Goal: Find specific page/section: Find specific page/section

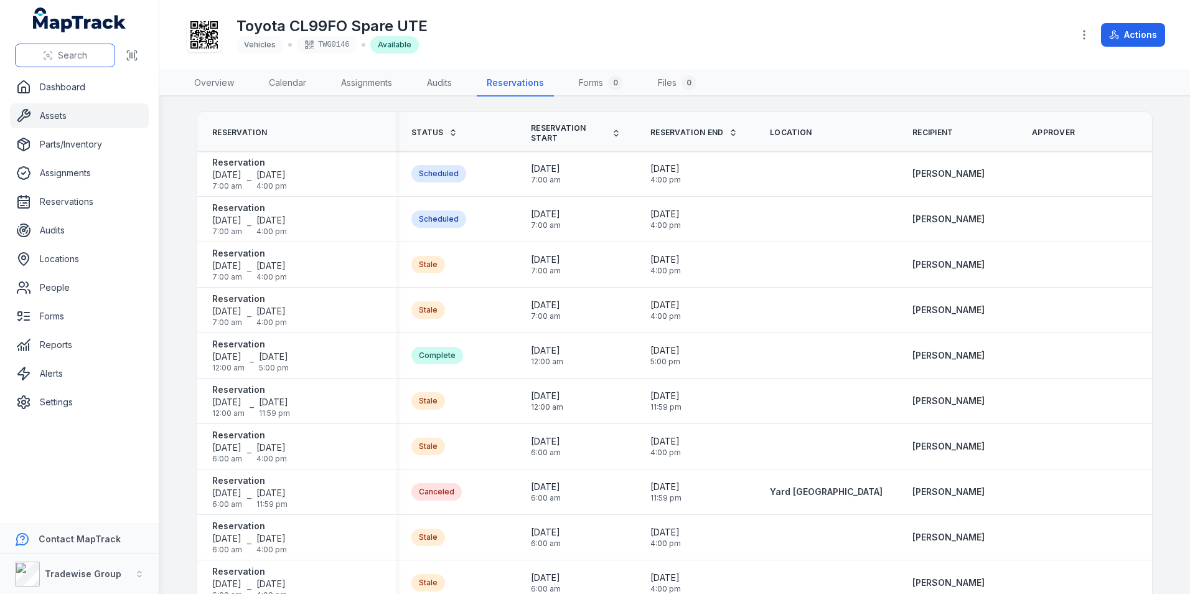
click at [63, 55] on span "Search" at bounding box center [72, 55] width 29 height 12
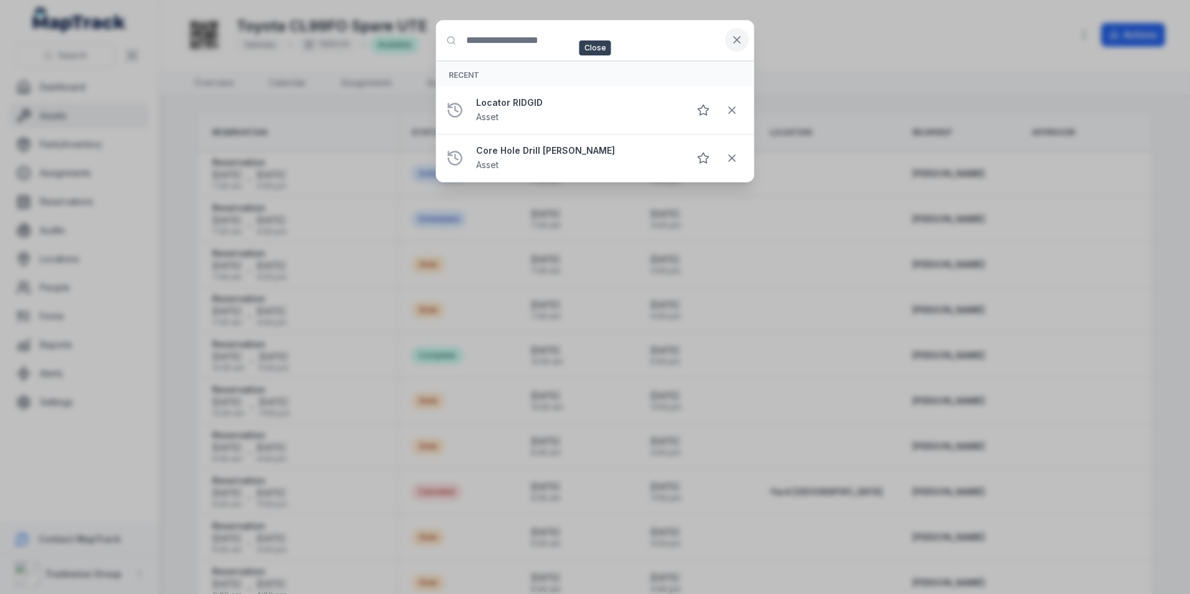
click at [737, 29] on button at bounding box center [737, 40] width 24 height 24
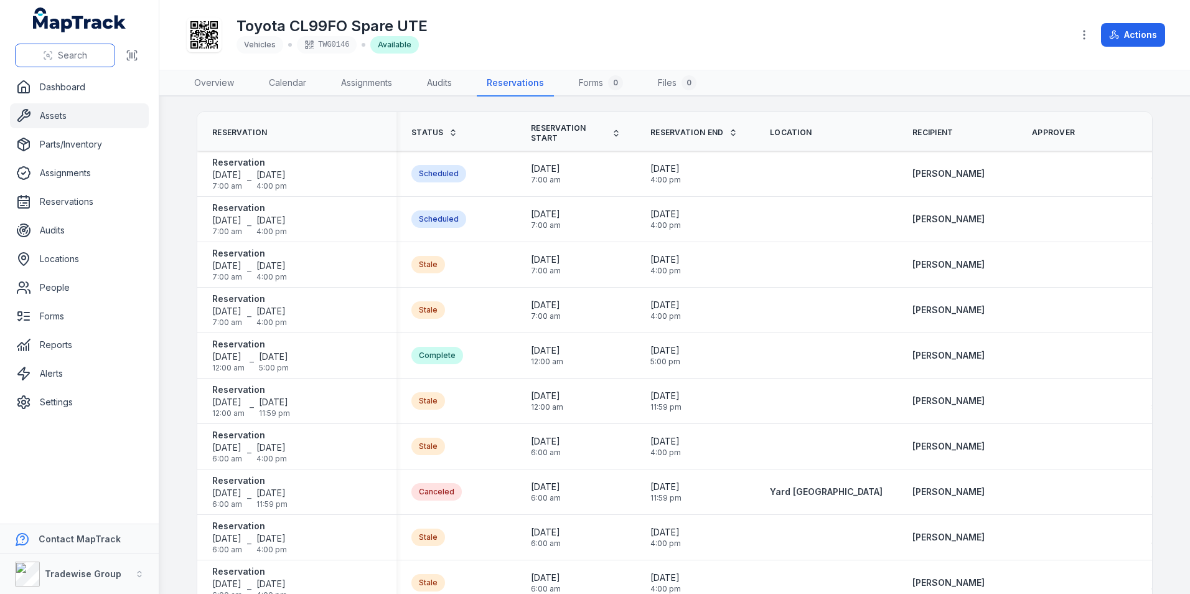
click at [71, 55] on span "Search" at bounding box center [72, 55] width 29 height 12
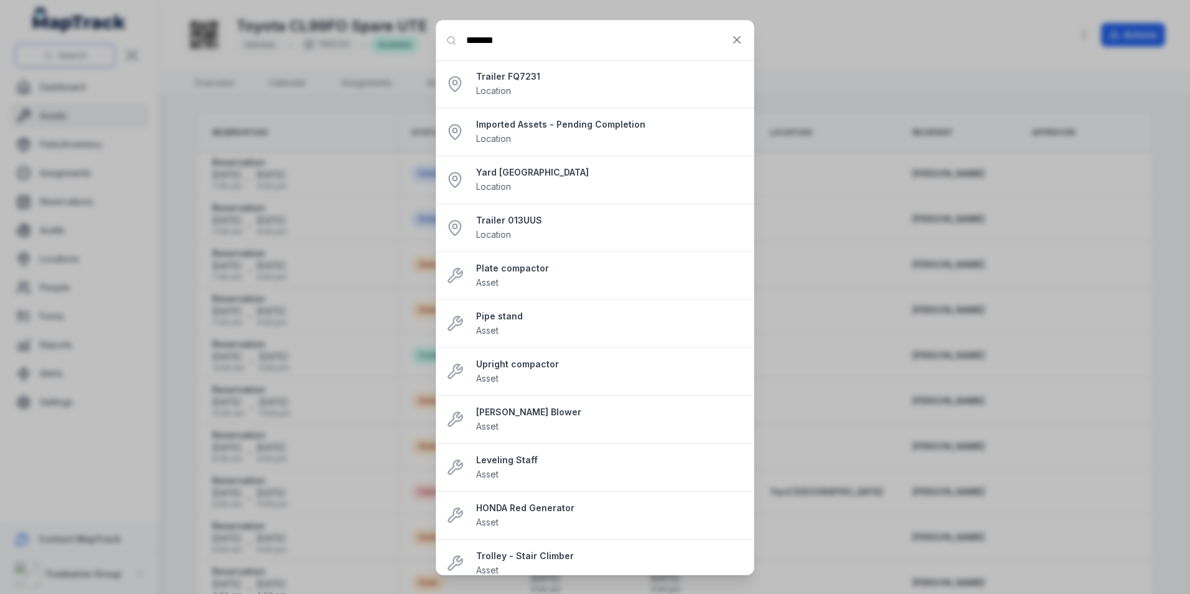
type input "*******"
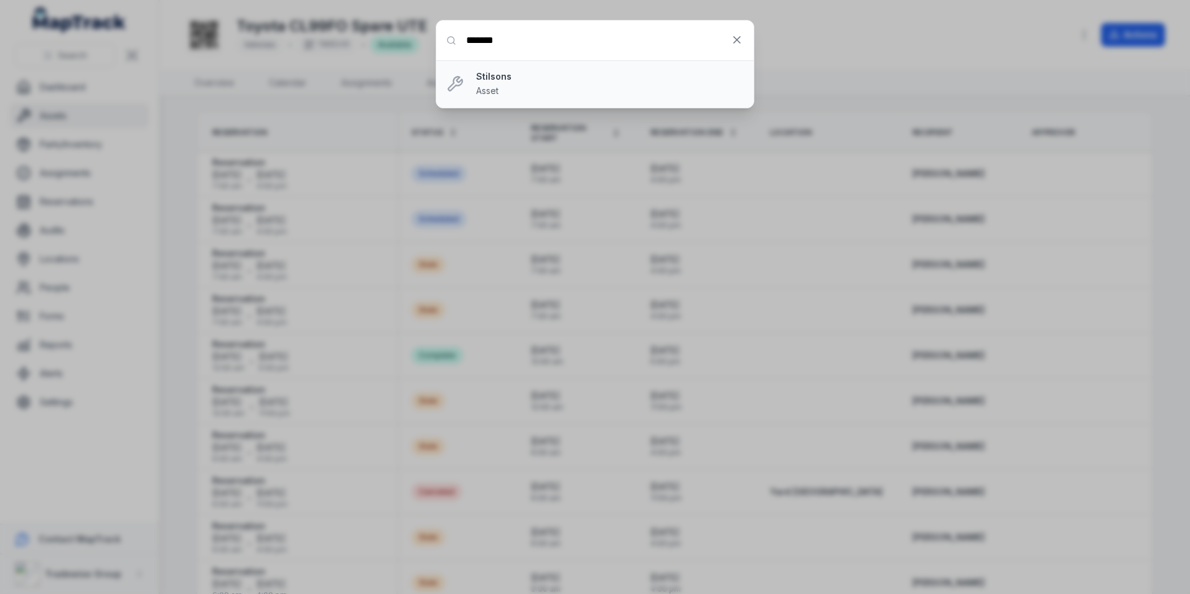
click at [522, 81] on strong "Stilsons" at bounding box center [610, 76] width 268 height 12
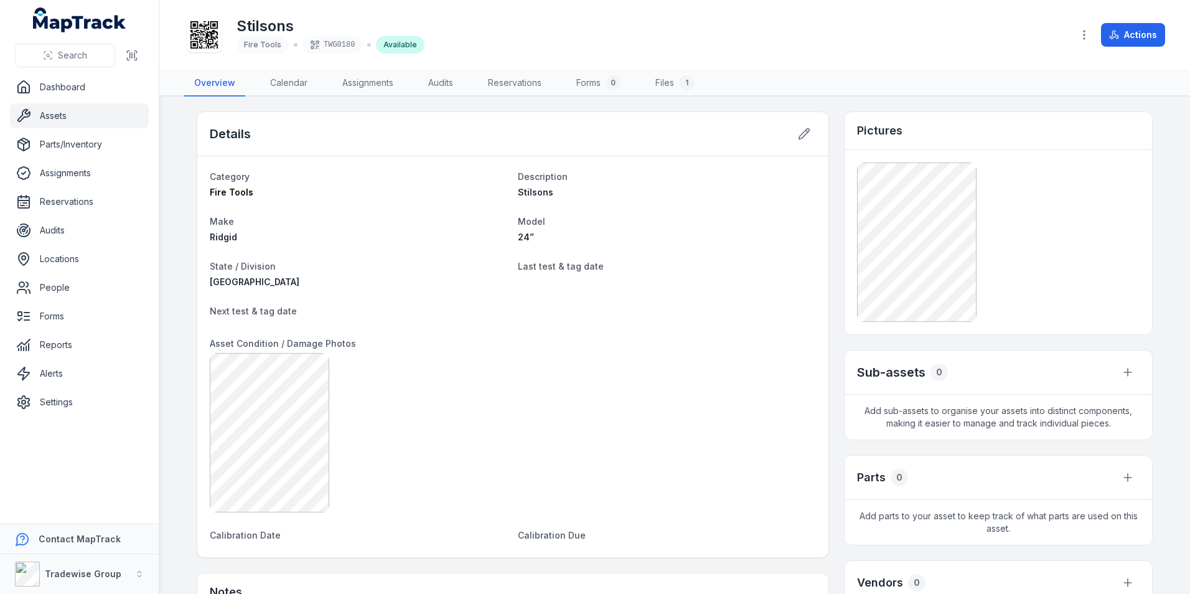
click at [56, 115] on link "Assets" at bounding box center [79, 115] width 139 height 25
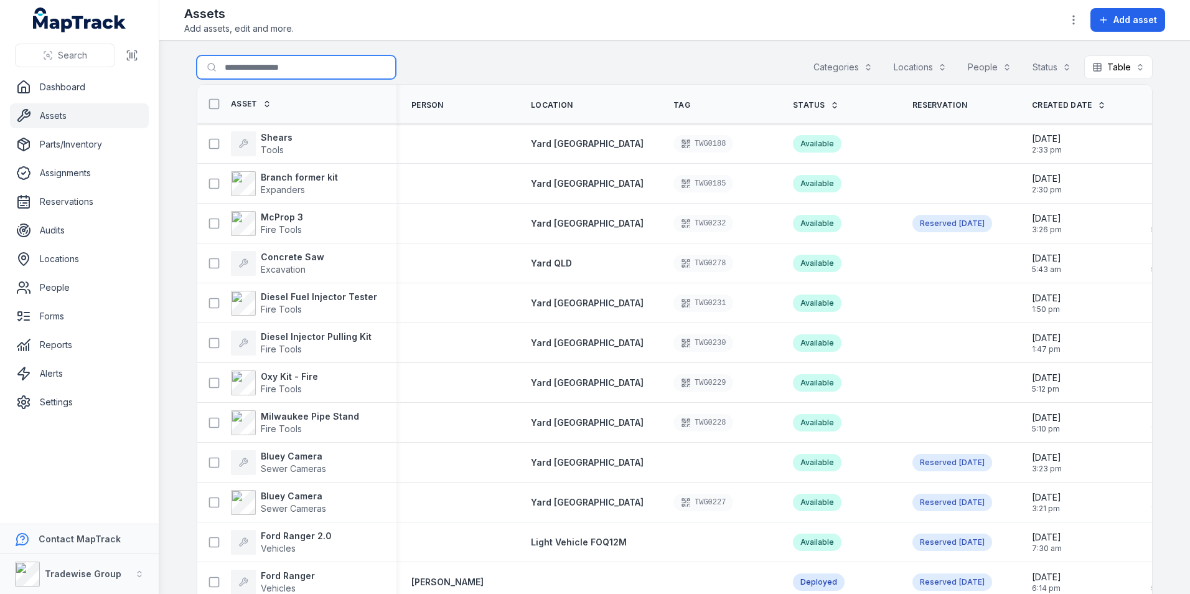
click at [267, 65] on input "Search for assets" at bounding box center [296, 67] width 199 height 24
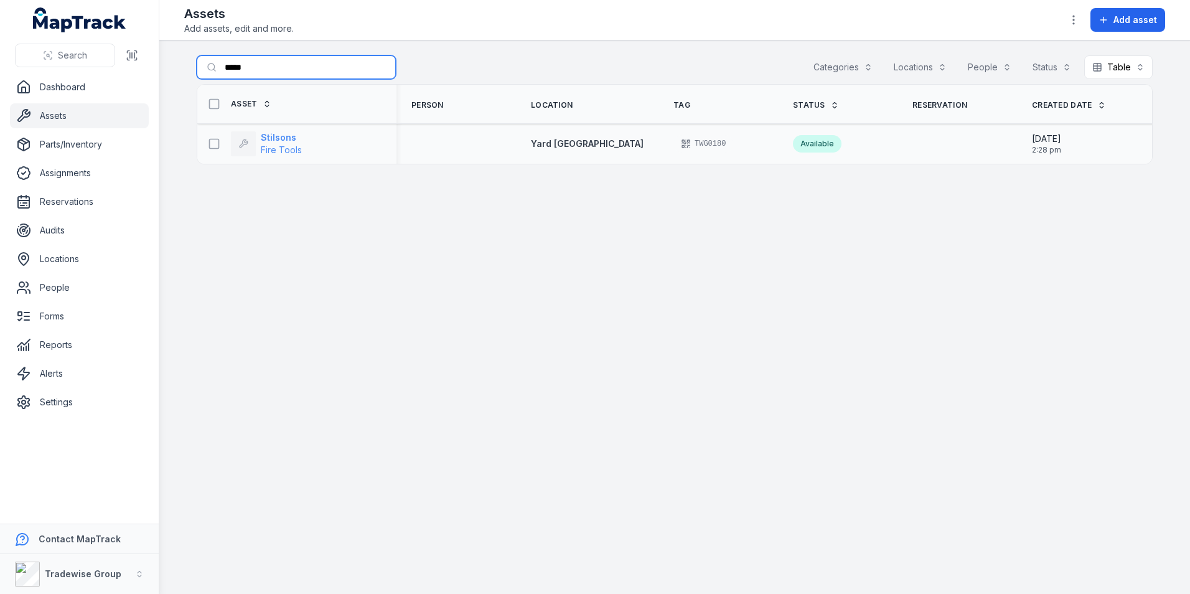
type input "*****"
click at [276, 144] on span "Fire Tools" at bounding box center [281, 149] width 41 height 11
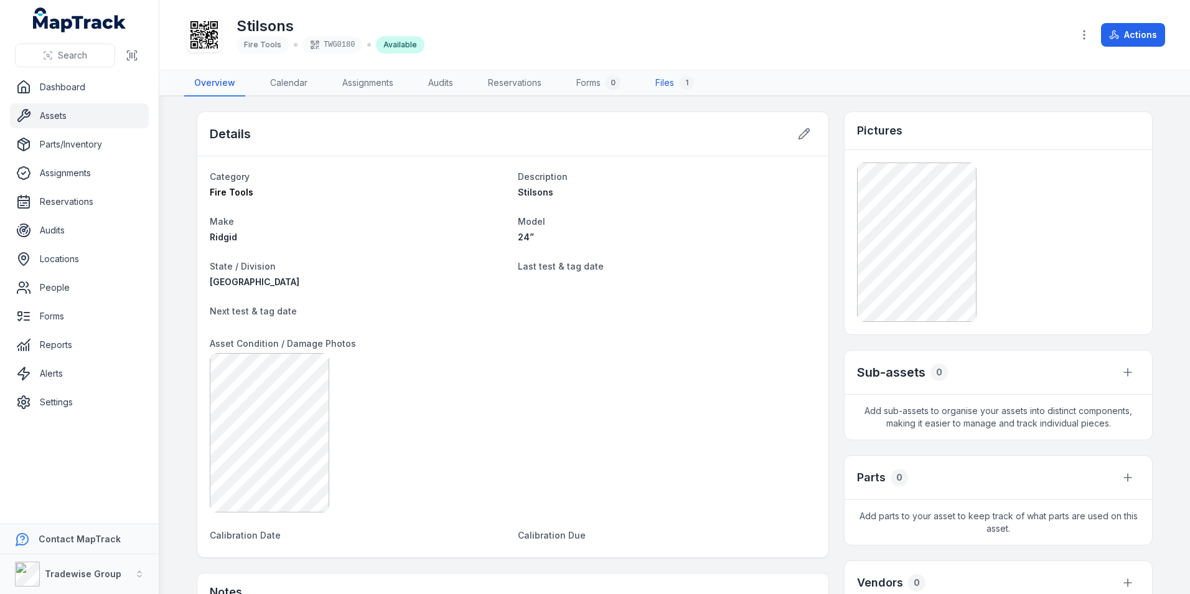
click at [660, 80] on link "Files 1" at bounding box center [674, 83] width 58 height 26
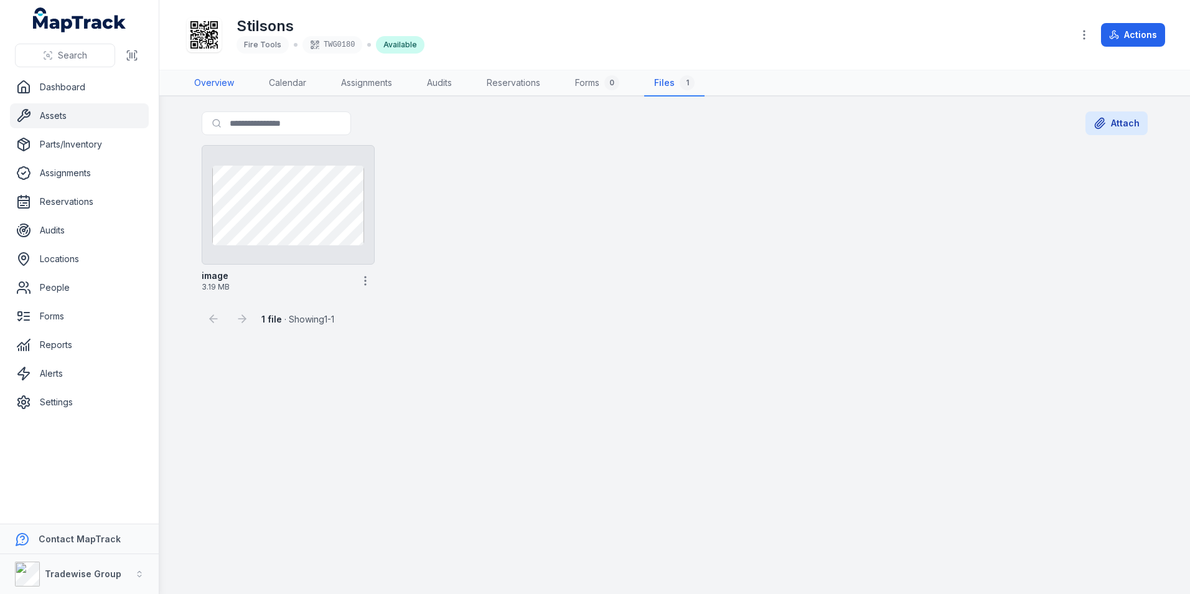
click at [215, 81] on link "Overview" at bounding box center [214, 83] width 60 height 26
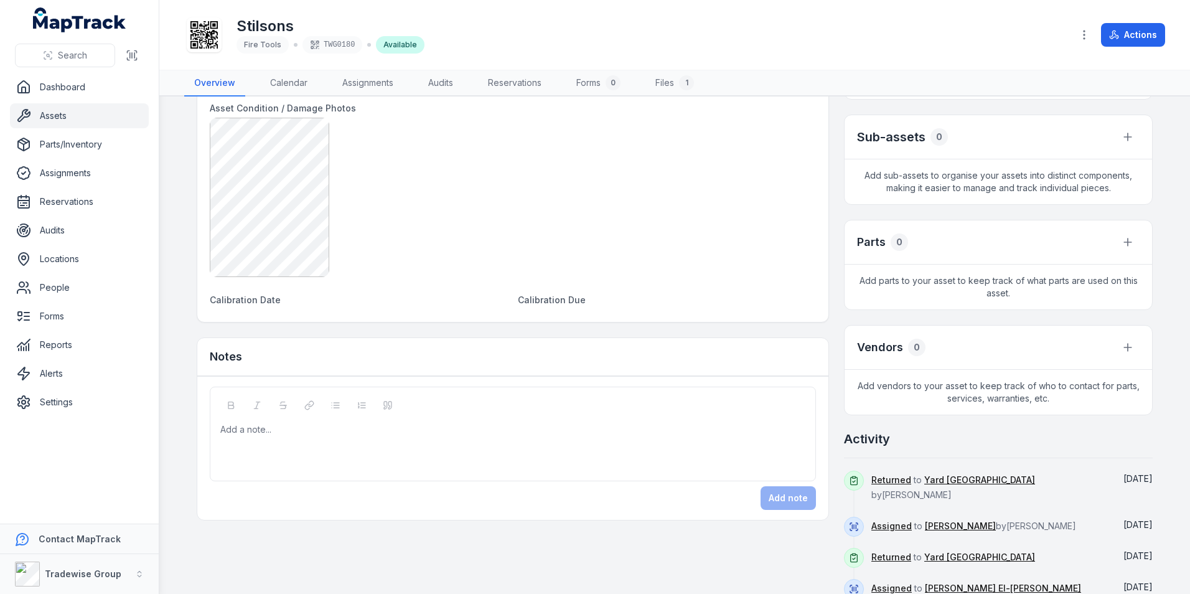
scroll to position [309, 0]
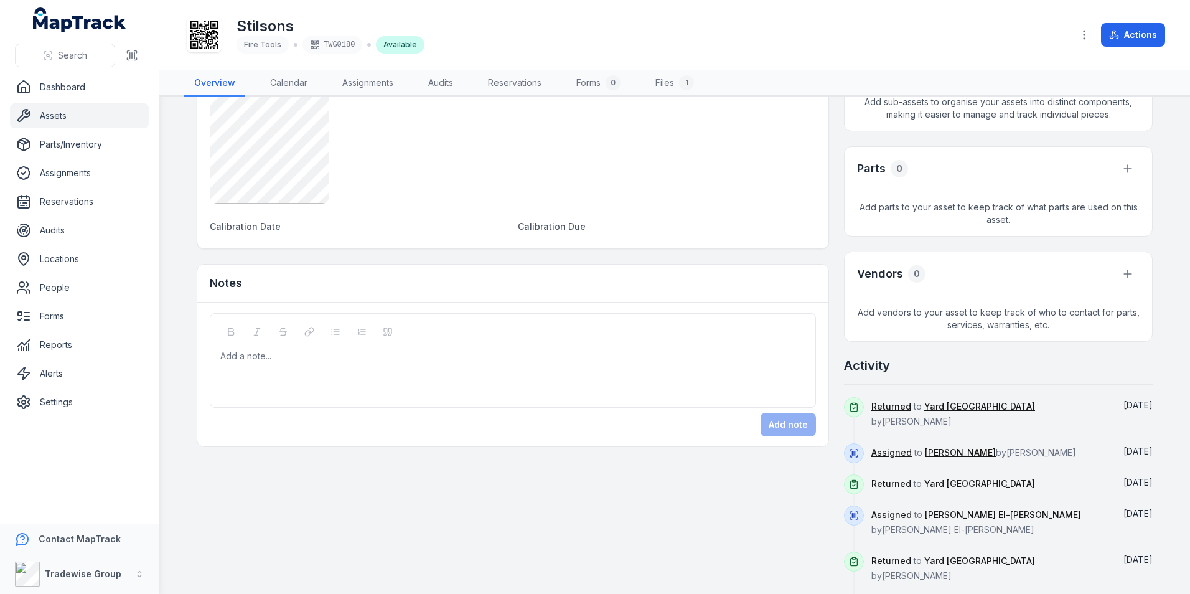
click at [1162, 309] on main "Details Category Fire Tools Description Stilsons Make Ridgid Model 24” State / …" at bounding box center [674, 344] width 1031 height 497
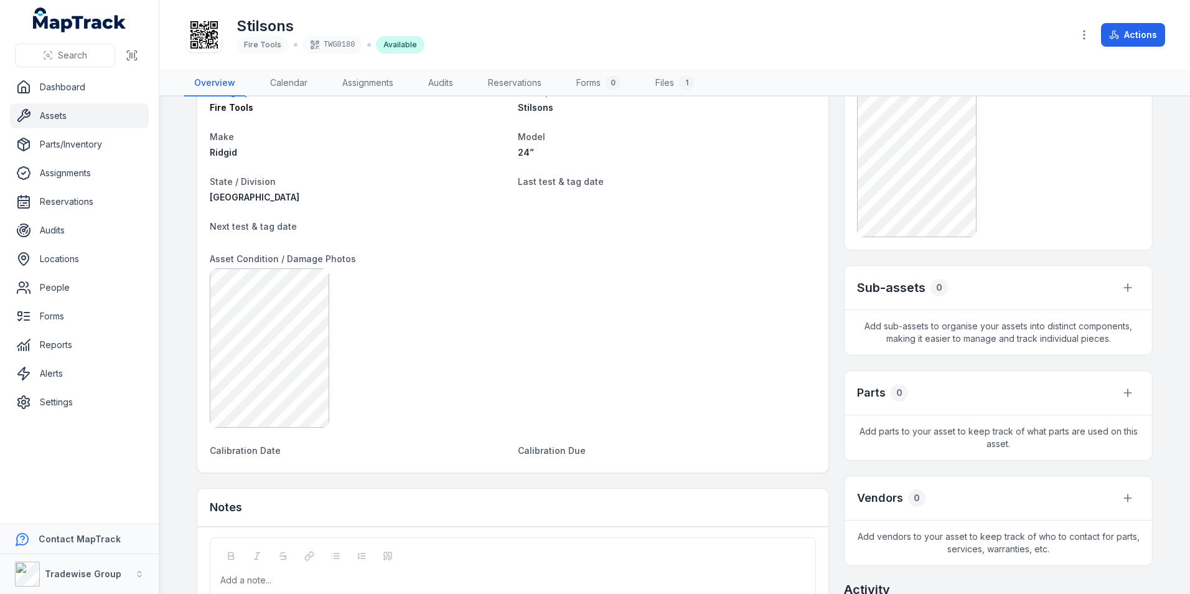
scroll to position [0, 0]
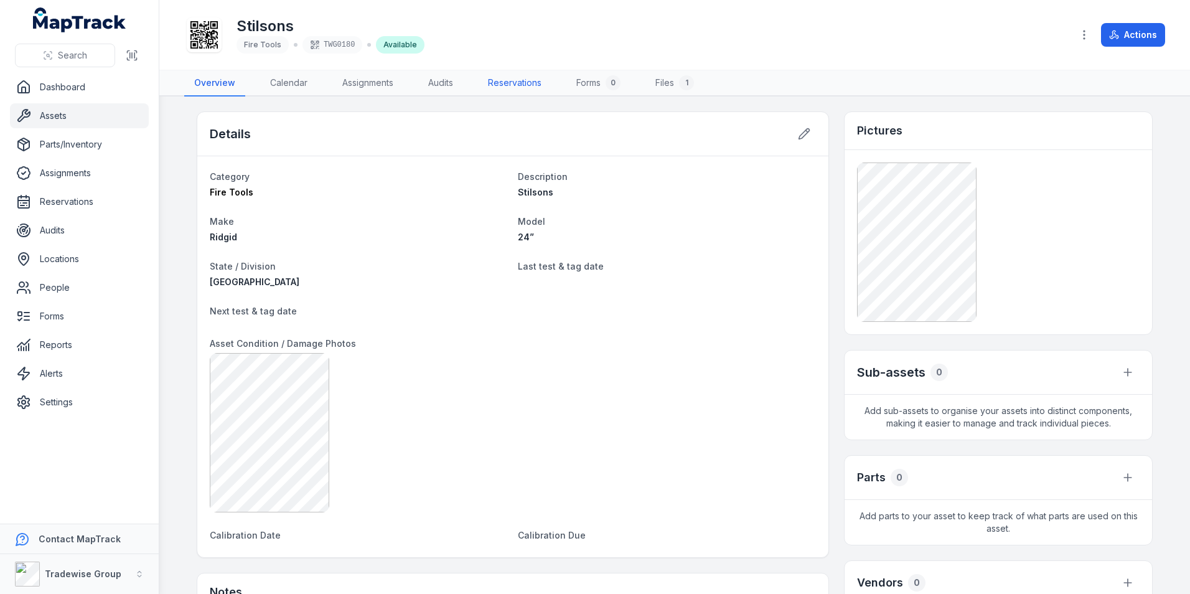
click at [488, 85] on link "Reservations" at bounding box center [514, 83] width 73 height 26
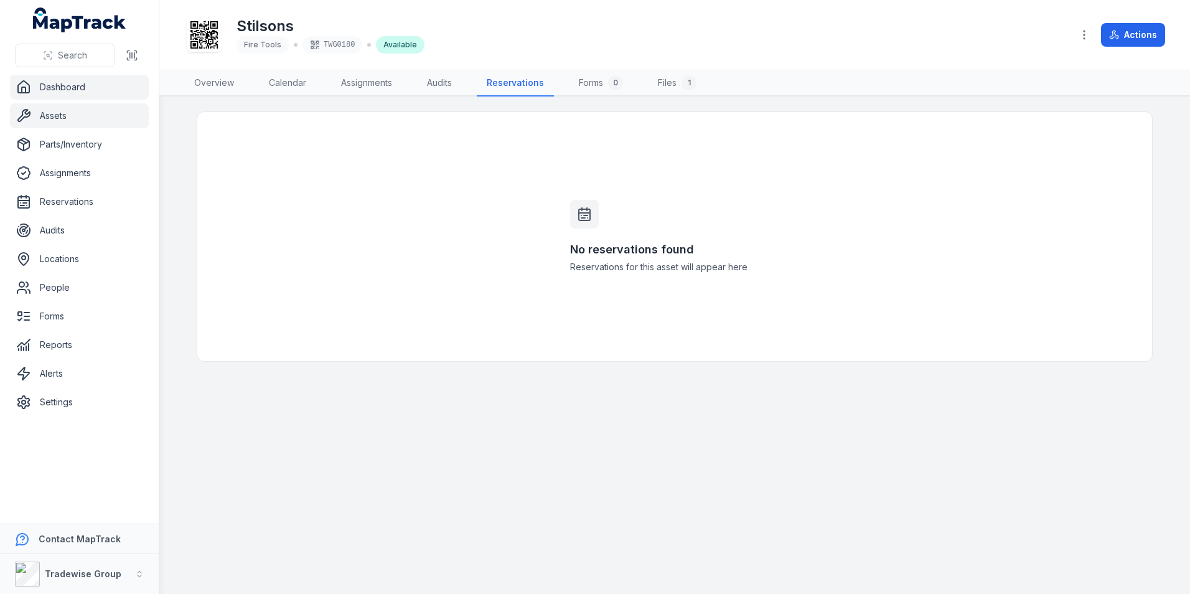
click at [75, 85] on link "Dashboard" at bounding box center [79, 87] width 139 height 25
